Goal: Communication & Community: Participate in discussion

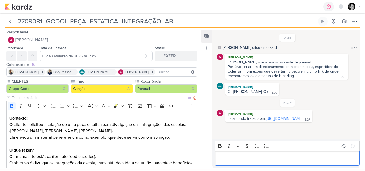
scroll to position [44, 0]
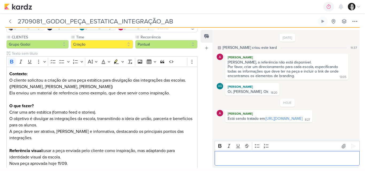
click at [256, 160] on p "Editor editing area: main" at bounding box center [286, 158] width 139 height 6
click at [263, 160] on p "Editor editing area: main" at bounding box center [286, 158] width 139 height 6
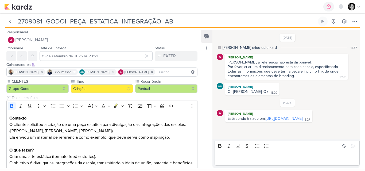
scroll to position [283, 0]
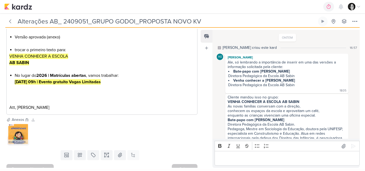
scroll to position [37, 0]
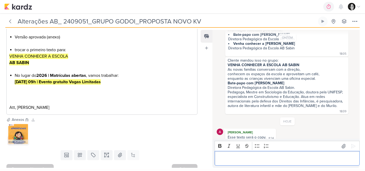
click at [242, 159] on p "Editor editing area: main" at bounding box center [286, 158] width 139 height 6
click at [219, 159] on p "importante estar no briefing." at bounding box center [286, 158] width 139 height 6
click at [279, 158] on p "Importante estar no briefing." at bounding box center [286, 158] width 139 height 6
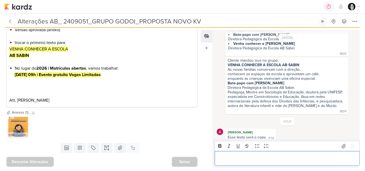
click at [243, 159] on p "Editor editing area: main" at bounding box center [286, 158] width 139 height 6
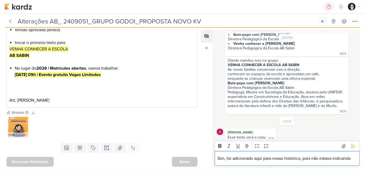
scroll to position [43, 0]
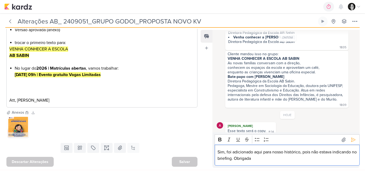
click at [270, 123] on div "[PERSON_NAME]" at bounding box center [250, 125] width 49 height 5
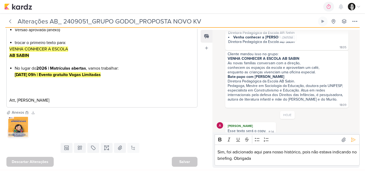
click at [270, 124] on div "[PERSON_NAME]" at bounding box center [250, 125] width 49 height 5
click at [350, 139] on icon at bounding box center [352, 139] width 5 height 5
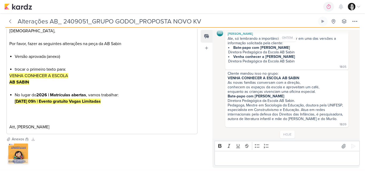
scroll to position [52, 0]
